Goal: Task Accomplishment & Management: Manage account settings

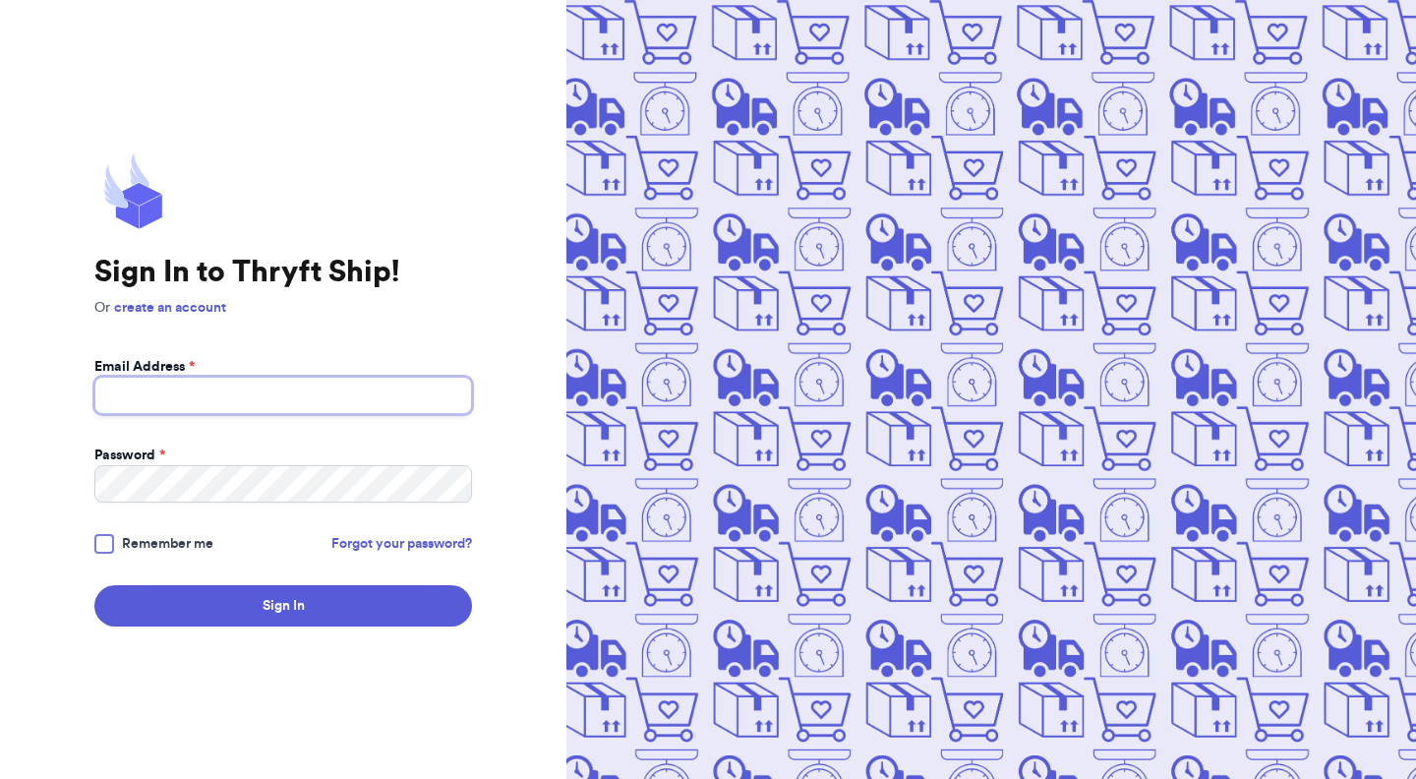
type input "[EMAIL_ADDRESS][DOMAIN_NAME]"
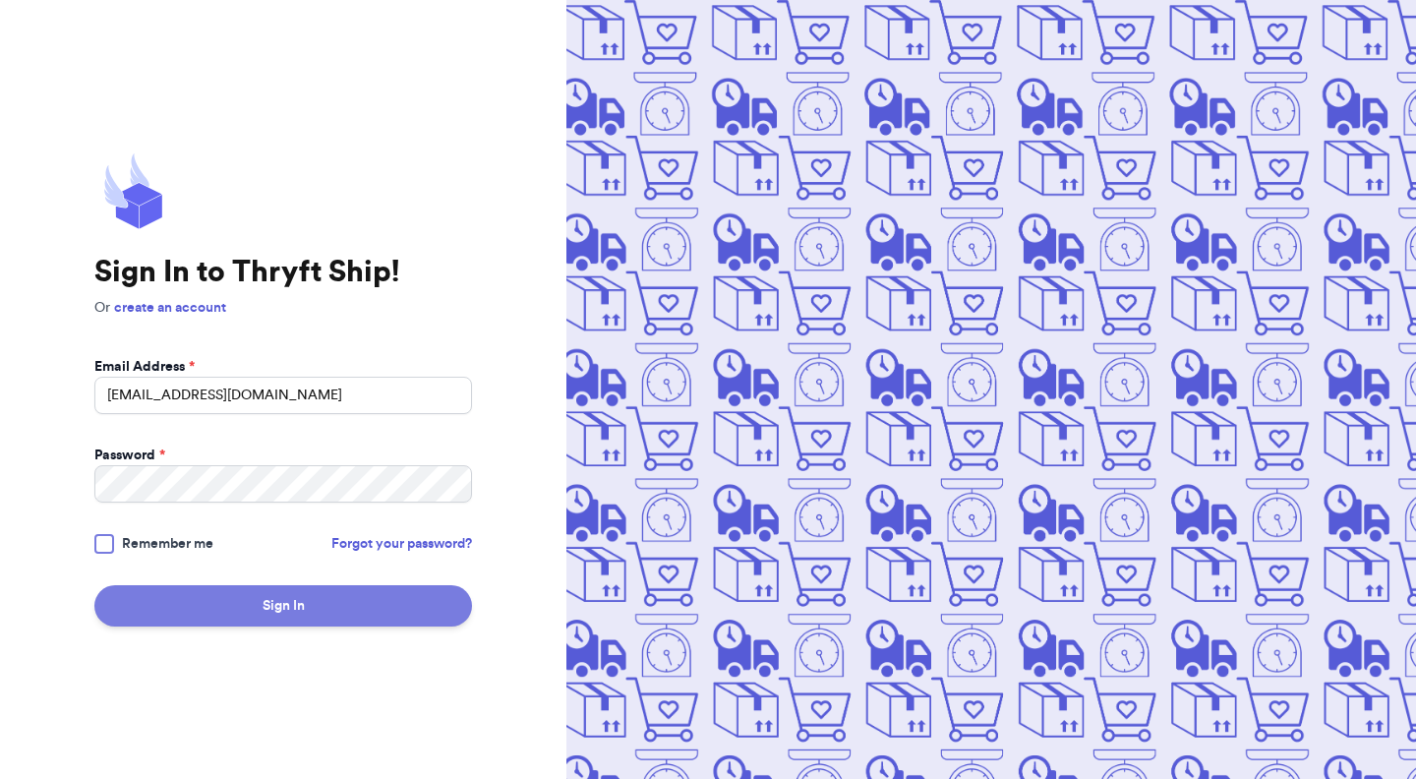
click at [367, 622] on button "Sign In" at bounding box center [283, 605] width 378 height 41
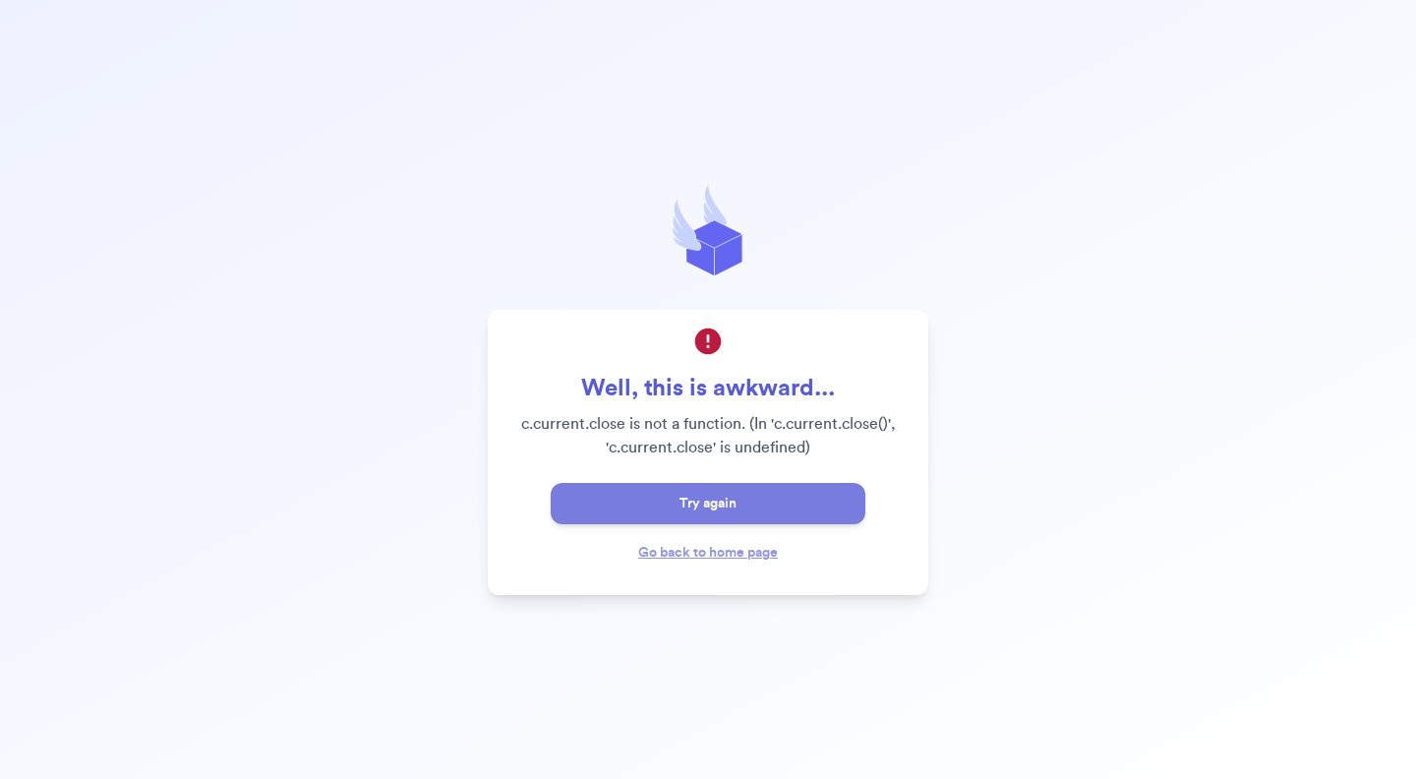
click at [704, 507] on button "Try again" at bounding box center [708, 503] width 315 height 41
click at [740, 510] on button "Try again" at bounding box center [708, 503] width 315 height 41
click at [734, 557] on link "Go back to home page" at bounding box center [708, 553] width 140 height 14
click at [728, 509] on button "Try again" at bounding box center [708, 503] width 315 height 41
click at [733, 502] on button "Try again" at bounding box center [708, 503] width 315 height 41
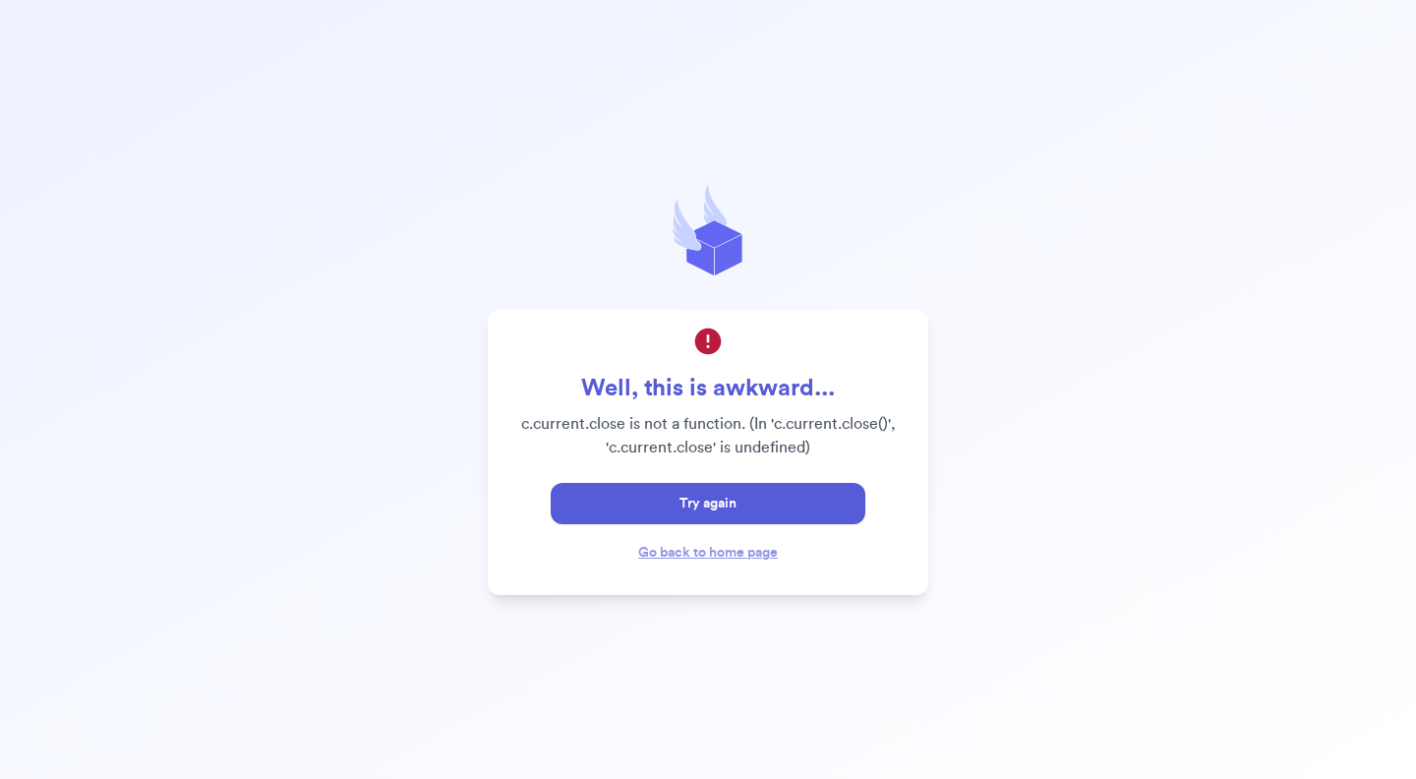
click at [740, 560] on div "Go back to home page" at bounding box center [708, 552] width 140 height 24
click at [739, 555] on link "Go back to home page" at bounding box center [708, 553] width 140 height 14
